Goal: Task Accomplishment & Management: Use online tool/utility

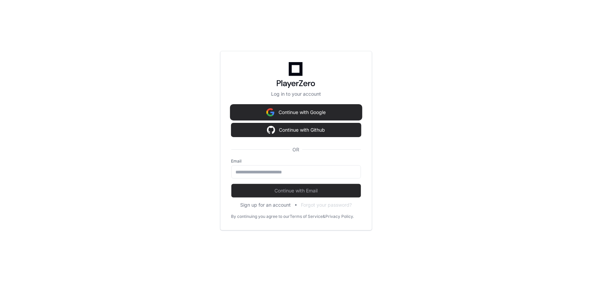
click at [322, 111] on button "Continue with Google" at bounding box center [296, 113] width 130 height 14
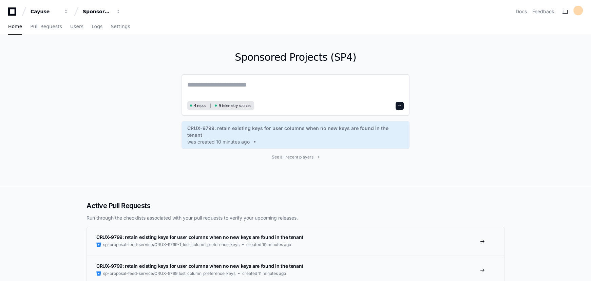
click at [259, 83] on textarea at bounding box center [295, 89] width 217 height 19
click at [70, 25] on span "Users" at bounding box center [76, 26] width 13 height 4
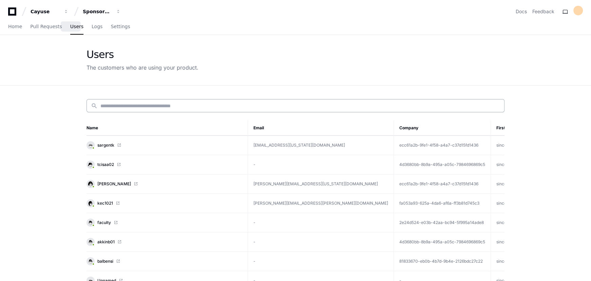
click at [154, 103] on input at bounding box center [300, 105] width 400 height 7
paste input "**********"
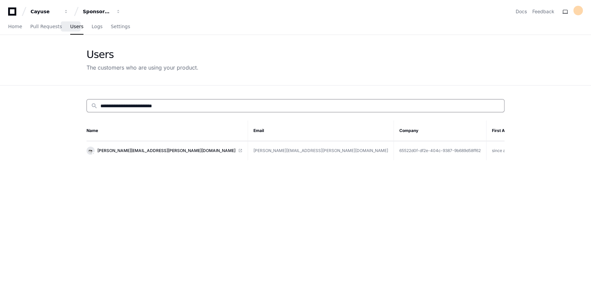
type input "**********"
click at [186, 147] on link "[PERSON_NAME][EMAIL_ADDRESS][PERSON_NAME][DOMAIN_NAME]" at bounding box center [165, 151] width 156 height 8
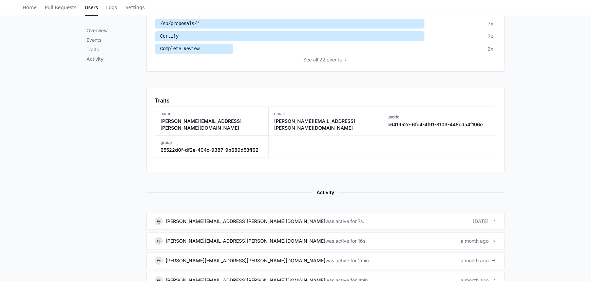
scroll to position [401, 0]
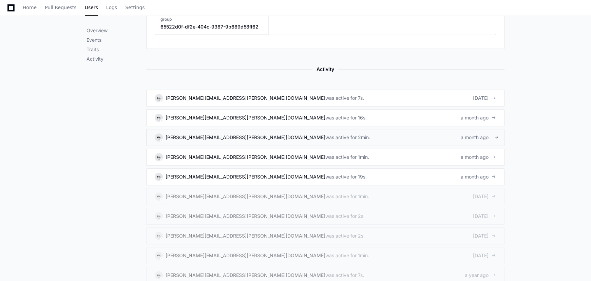
click at [311, 129] on link "[PERSON_NAME][EMAIL_ADDRESS][PERSON_NAME][DOMAIN_NAME] was active for 2min. a m…" at bounding box center [325, 137] width 358 height 17
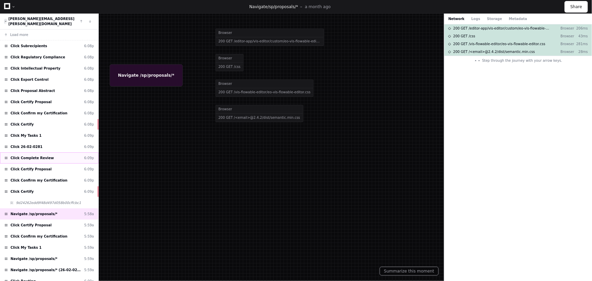
click at [59, 154] on div "Click Complete Review 6:09p" at bounding box center [49, 157] width 98 height 11
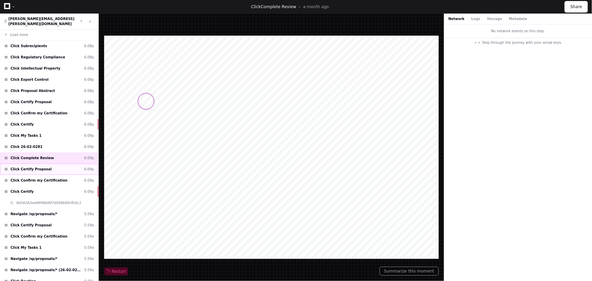
click at [35, 167] on span "Click Certify Proposal" at bounding box center [31, 169] width 41 height 5
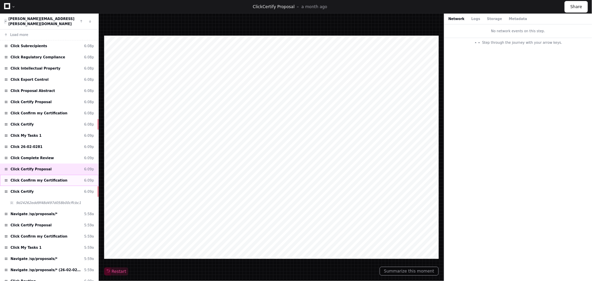
click at [64, 175] on div "Click Confirm my Certification 6:09p" at bounding box center [49, 180] width 98 height 11
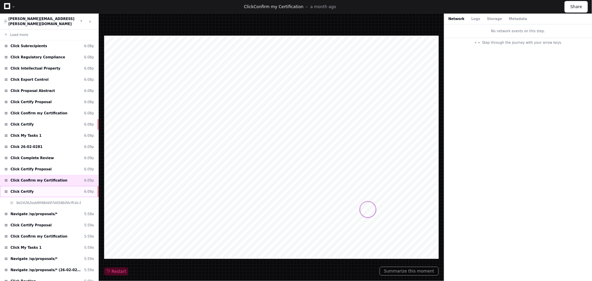
click at [55, 186] on div "Click Certify 6:09p" at bounding box center [49, 191] width 98 height 11
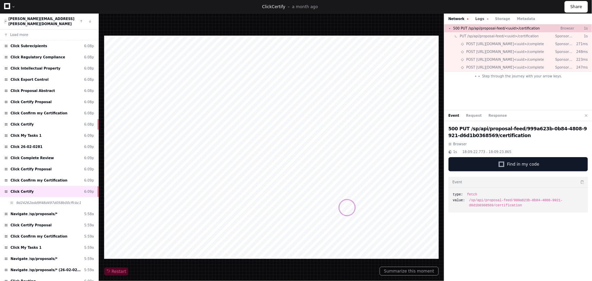
click at [478, 17] on button "Logs" at bounding box center [481, 18] width 13 height 5
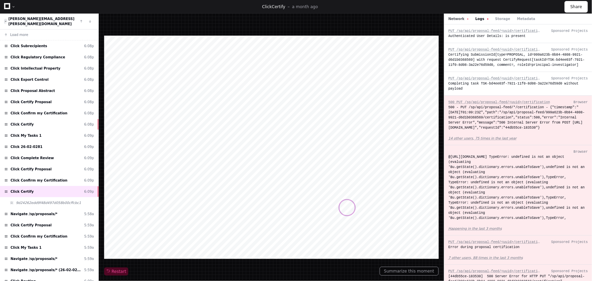
click at [458, 20] on button "Network" at bounding box center [459, 18] width 20 height 5
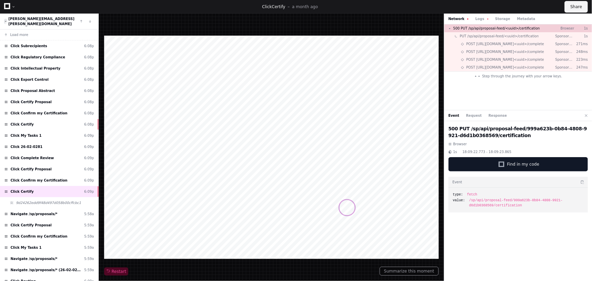
click at [576, 6] on button "Share" at bounding box center [576, 7] width 23 height 12
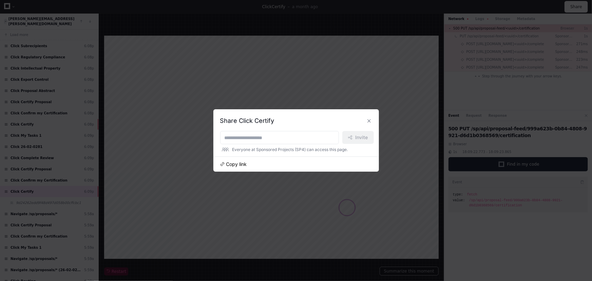
click at [233, 167] on span "Copy link" at bounding box center [236, 164] width 21 height 7
click at [370, 120] on button at bounding box center [369, 120] width 11 height 11
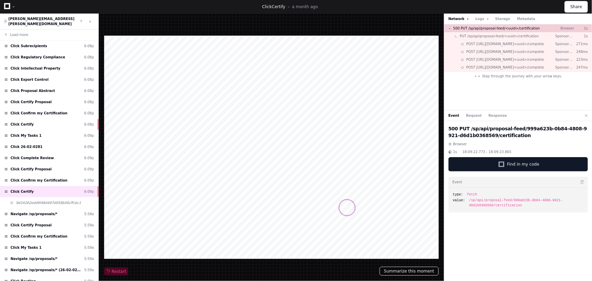
click at [394, 274] on button "Summarize this moment" at bounding box center [409, 271] width 59 height 9
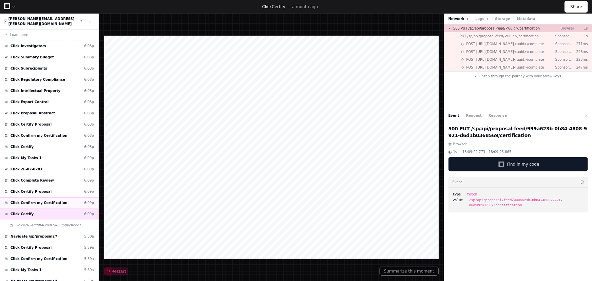
click at [36, 200] on span "Click Confirm my Certification" at bounding box center [39, 202] width 57 height 5
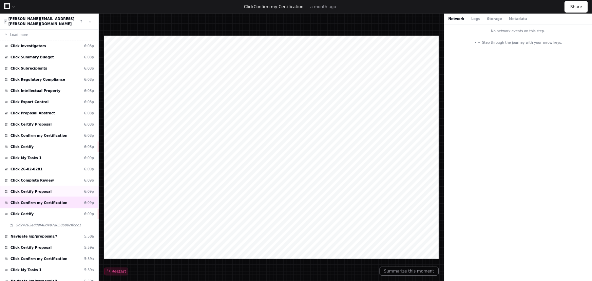
click at [34, 188] on div "Click Certify Proposal 6:09p" at bounding box center [49, 191] width 98 height 11
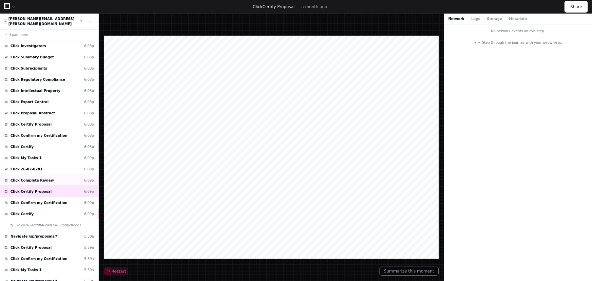
click at [34, 178] on span "Click Complete Review" at bounding box center [32, 180] width 43 height 5
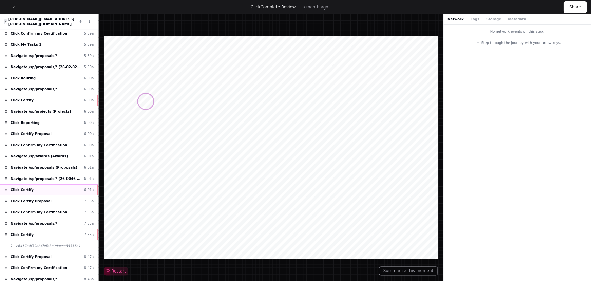
scroll to position [233, 0]
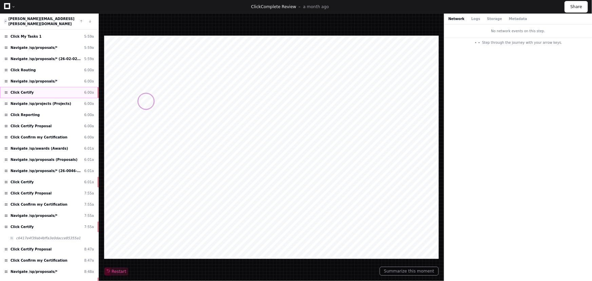
click at [52, 88] on div "Click Certify 6:00a" at bounding box center [49, 92] width 98 height 11
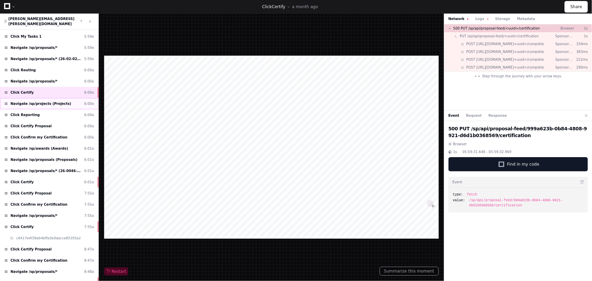
click at [22, 101] on span "Navigate /sp/projects (Projects)" at bounding box center [41, 103] width 61 height 5
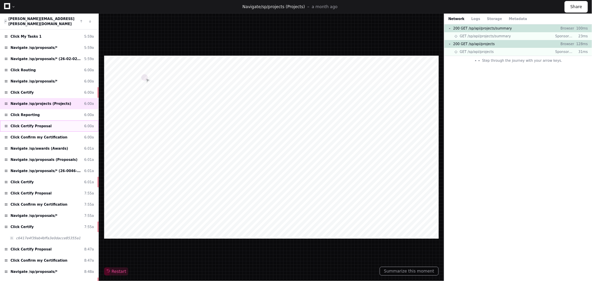
click at [47, 123] on div "Click Certify Proposal 6:00a" at bounding box center [49, 125] width 98 height 11
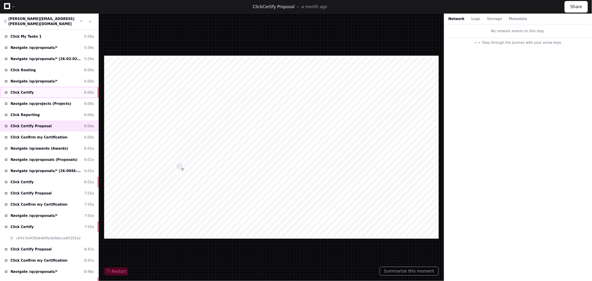
click at [29, 87] on div "Click Certify 6:00a" at bounding box center [49, 92] width 98 height 11
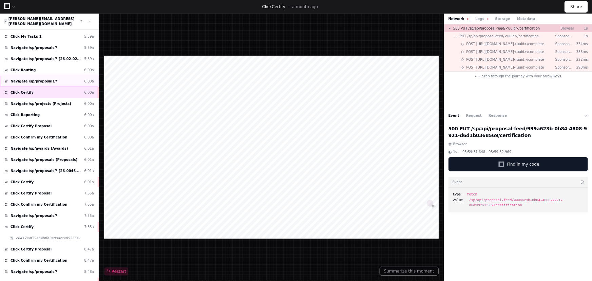
click at [53, 79] on div "Navigate /sp/proposals/* 6:00a" at bounding box center [49, 81] width 98 height 11
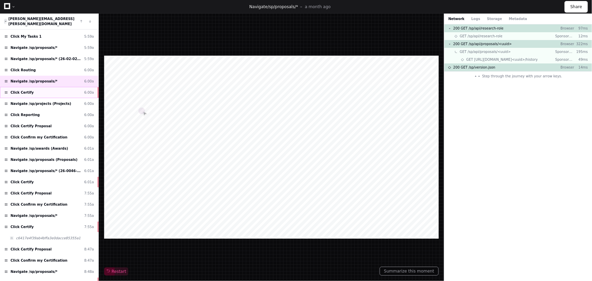
click at [50, 88] on div "Click Certify 6:00a" at bounding box center [49, 92] width 98 height 11
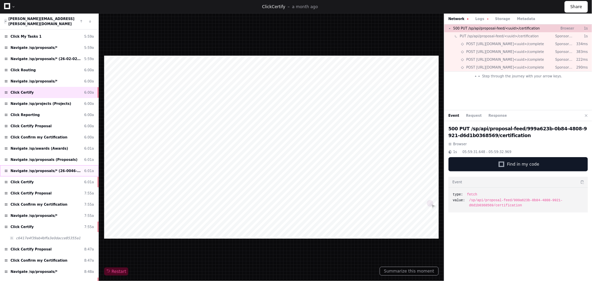
click at [56, 168] on span "Navigate /sp/proposals/* (26-0046-P0001)" at bounding box center [46, 170] width 71 height 5
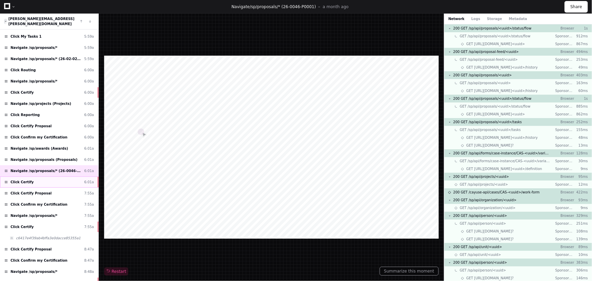
click at [60, 176] on div "Click Certify 6:01a" at bounding box center [49, 181] width 98 height 11
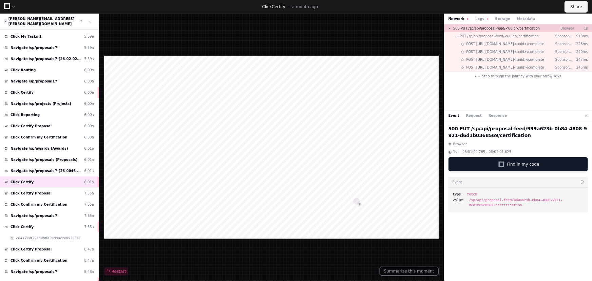
click at [570, 6] on button "Share" at bounding box center [576, 7] width 23 height 12
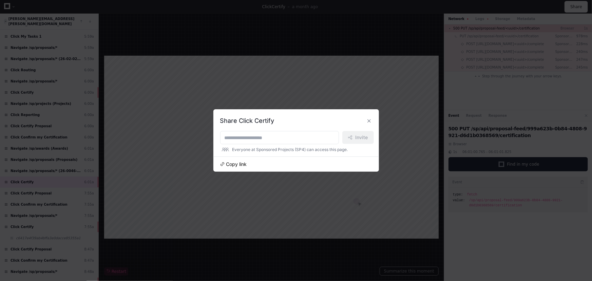
click at [235, 166] on span "Copy link" at bounding box center [236, 164] width 21 height 7
click at [370, 118] on button at bounding box center [369, 120] width 11 height 11
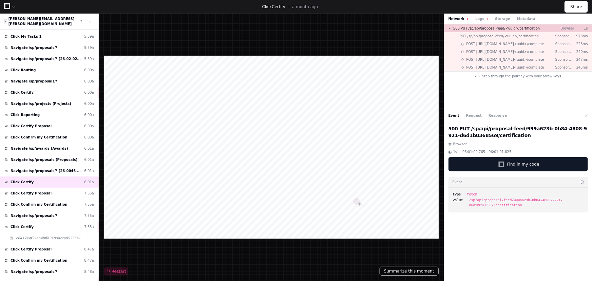
click at [404, 271] on button "Summarize this moment" at bounding box center [409, 271] width 59 height 9
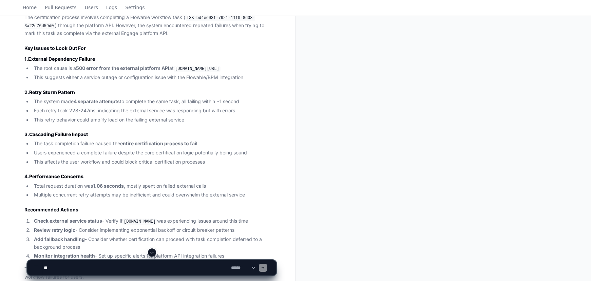
scroll to position [355, 0]
